Goal: Information Seeking & Learning: Get advice/opinions

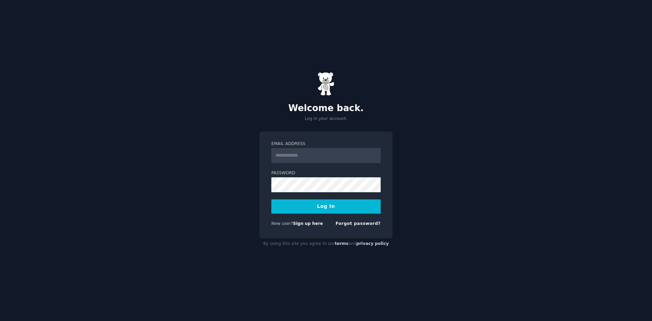
drag, startPoint x: 331, startPoint y: 158, endPoint x: 364, endPoint y: 292, distance: 138.4
click at [331, 158] on input "Email Address" at bounding box center [325, 155] width 109 height 15
click at [305, 160] on input "Email Address" at bounding box center [325, 155] width 109 height 15
type input "**********"
click at [315, 210] on button "Log In" at bounding box center [325, 206] width 109 height 14
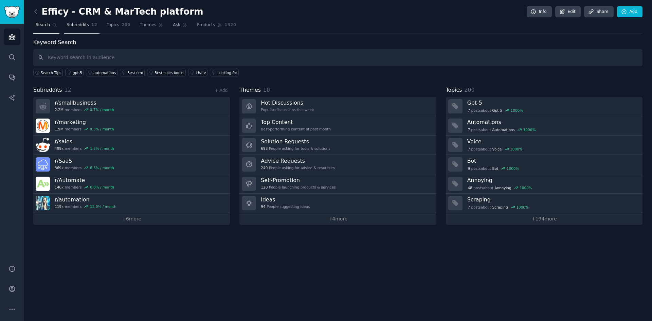
drag, startPoint x: 110, startPoint y: 23, endPoint x: 90, endPoint y: 25, distance: 20.4
click at [110, 23] on span "Topics" at bounding box center [113, 25] width 13 height 6
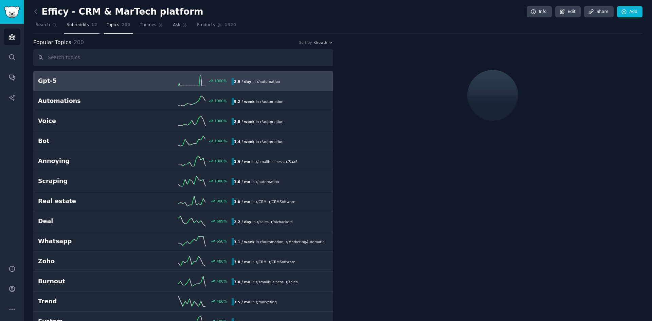
click at [91, 25] on span "12" at bounding box center [94, 25] width 6 height 6
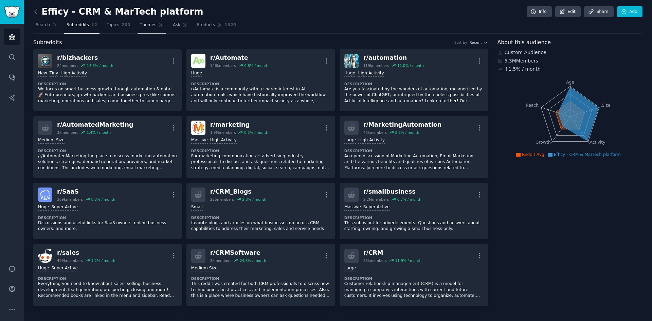
click at [140, 28] on span "Themes" at bounding box center [148, 25] width 17 height 6
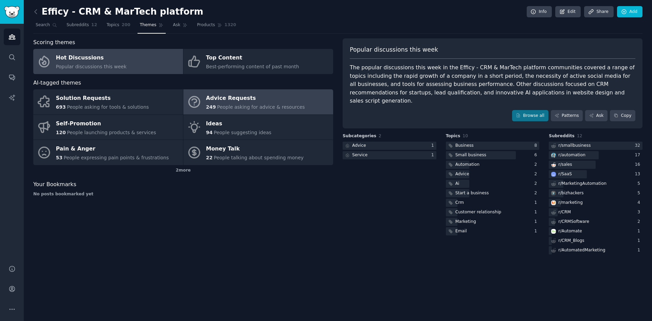
click at [264, 93] on div "Advice Requests" at bounding box center [255, 98] width 99 height 11
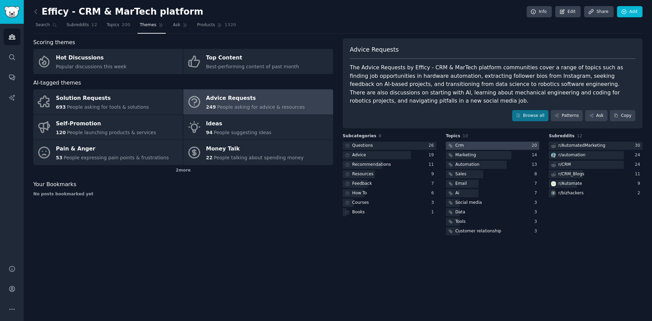
click at [484, 145] on div at bounding box center [493, 146] width 94 height 8
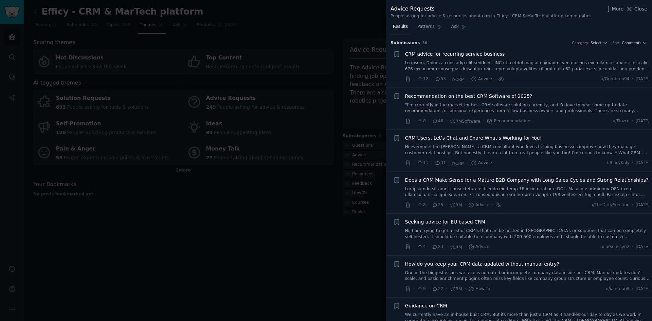
click at [464, 57] on span "CRM advice for recurring service business" at bounding box center [455, 54] width 100 height 7
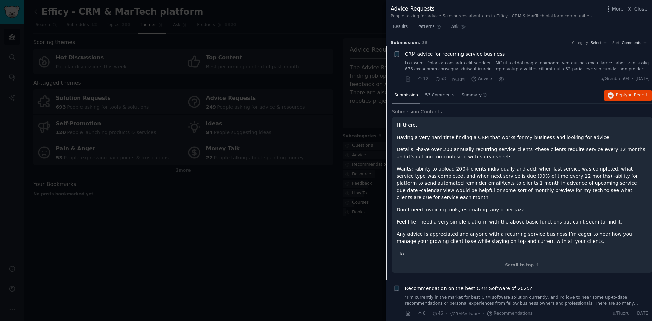
scroll to position [11, 0]
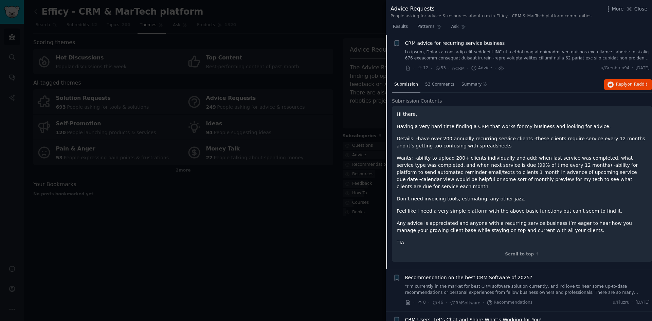
click at [503, 274] on span "Recommendation on the best CRM Software of 2025?" at bounding box center [468, 277] width 127 height 7
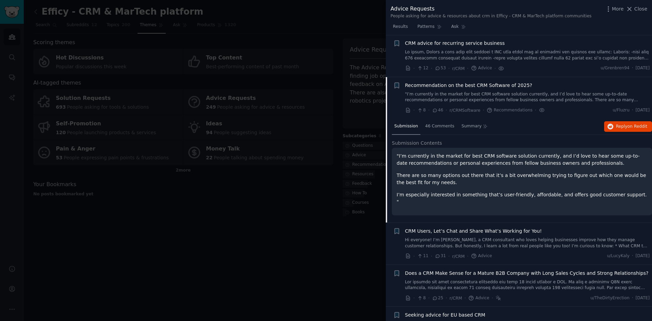
scroll to position [53, 0]
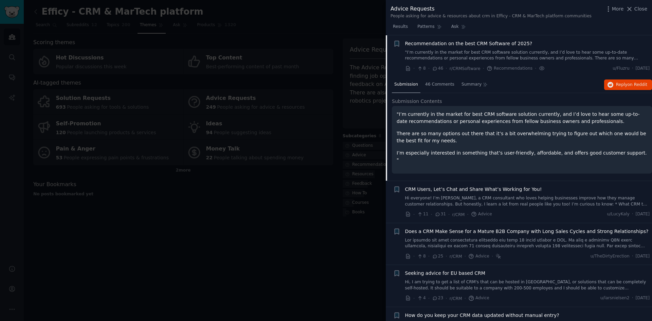
click at [461, 188] on span "CRM Users, Let’s Chat and Share What’s Working for You!" at bounding box center [473, 189] width 137 height 7
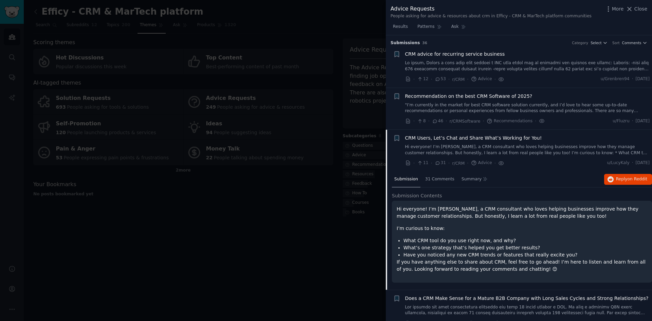
click at [560, 65] on link at bounding box center [527, 66] width 245 height 12
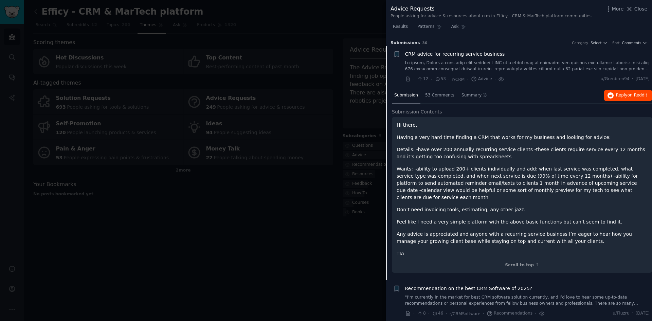
scroll to position [11, 0]
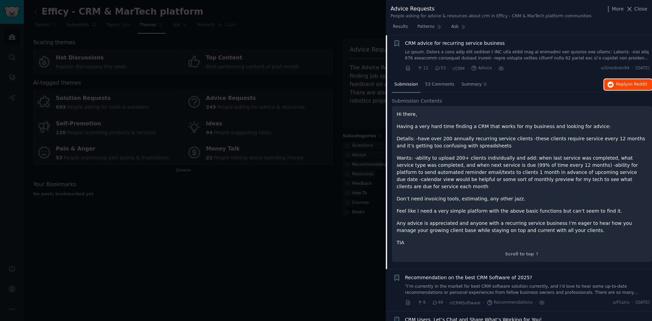
click at [632, 83] on span "on Reddit" at bounding box center [637, 84] width 20 height 5
